Goal: Task Accomplishment & Management: Complete application form

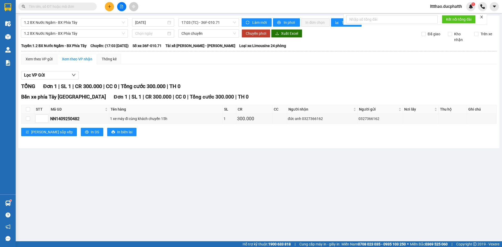
click at [75, 8] on input "text" at bounding box center [60, 7] width 62 height 6
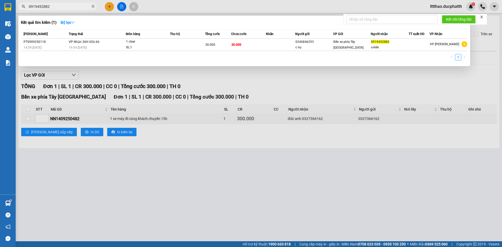
type input "0919452882"
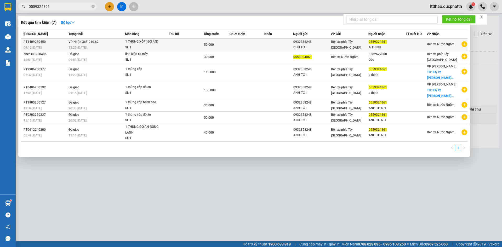
type input "0559324861"
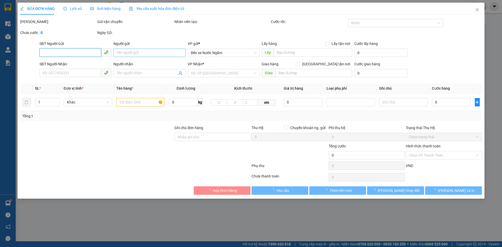
type input "0932358248"
type input "CHÚ TỚI"
type input "0559324861"
type input "A THỊNH"
type input "50.000"
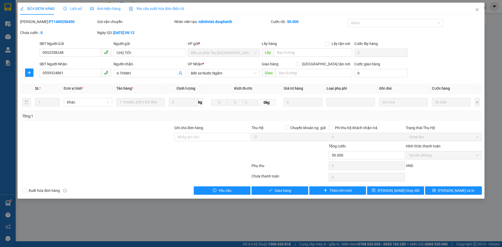
click at [74, 10] on span "Lịch sử" at bounding box center [72, 9] width 19 height 4
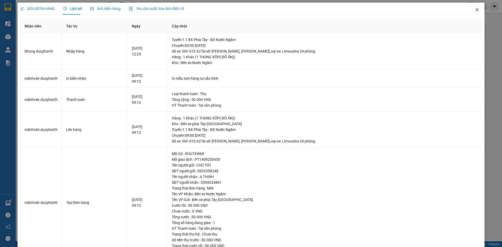
click at [471, 9] on span "Close" at bounding box center [477, 10] width 15 height 15
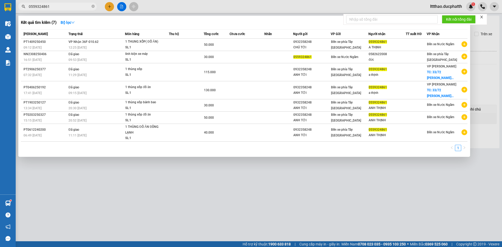
click at [64, 8] on input "0559324861" at bounding box center [60, 7] width 62 height 6
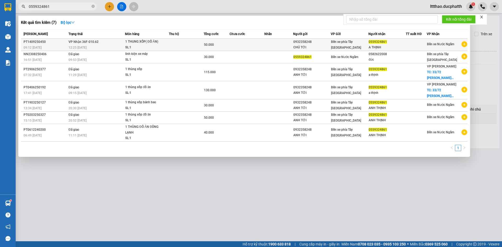
click at [118, 48] on div "12:25 [DATE]" at bounding box center [96, 48] width 56 height 6
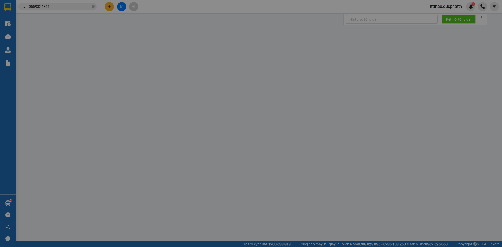
type input "0932358248"
type input "CHÚ TỚI"
type input "0559324861"
type input "A THỊNH"
type input "50.000"
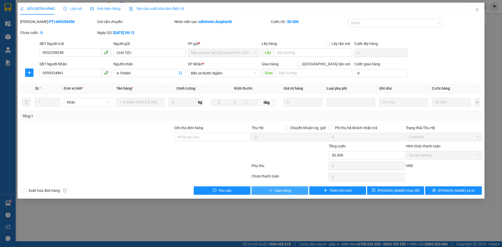
click at [288, 190] on span "Giao hàng" at bounding box center [282, 191] width 17 height 6
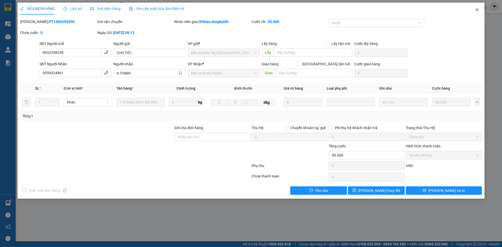
click at [477, 8] on icon "close" at bounding box center [477, 10] width 4 height 4
